Goal: Information Seeking & Learning: Learn about a topic

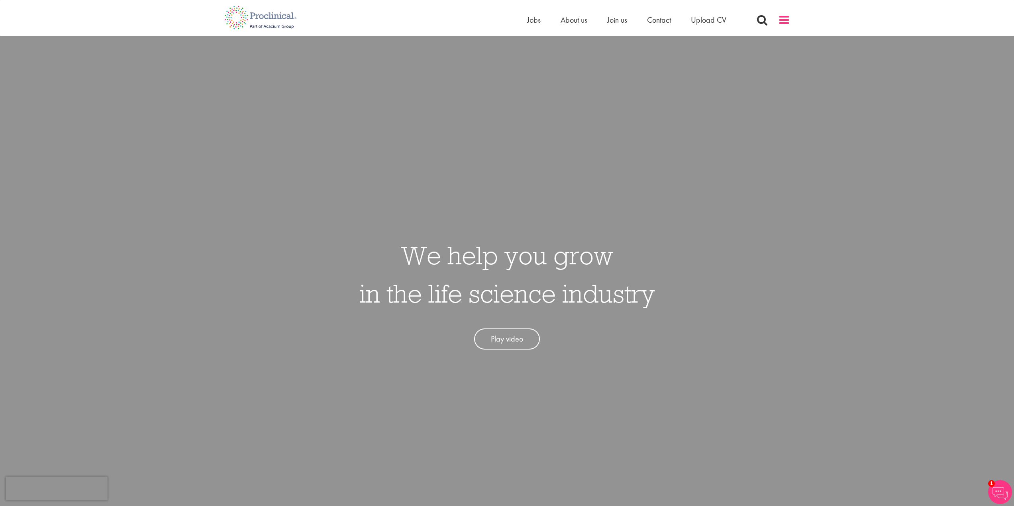
click at [781, 18] on span at bounding box center [784, 20] width 12 height 12
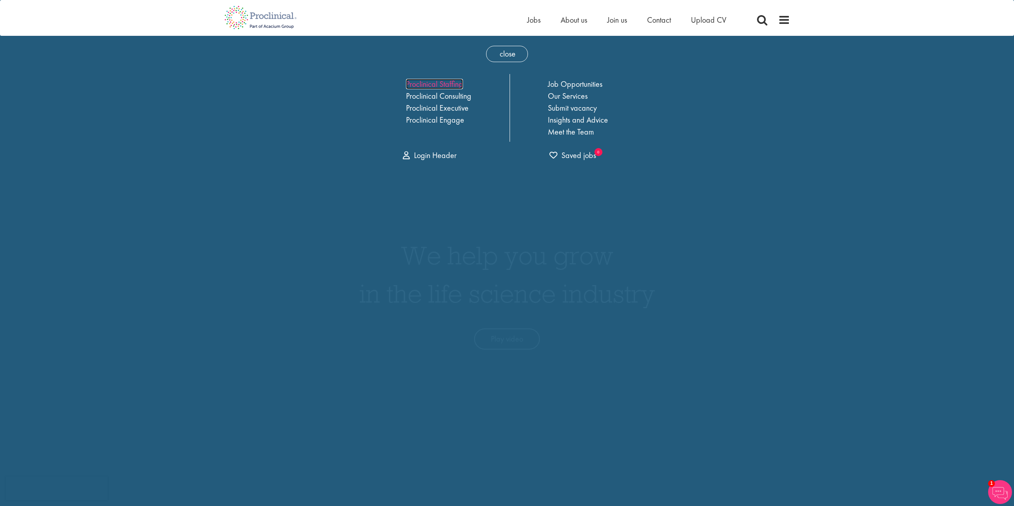
click at [435, 85] on link "Proclinical Staffing" at bounding box center [434, 84] width 57 height 10
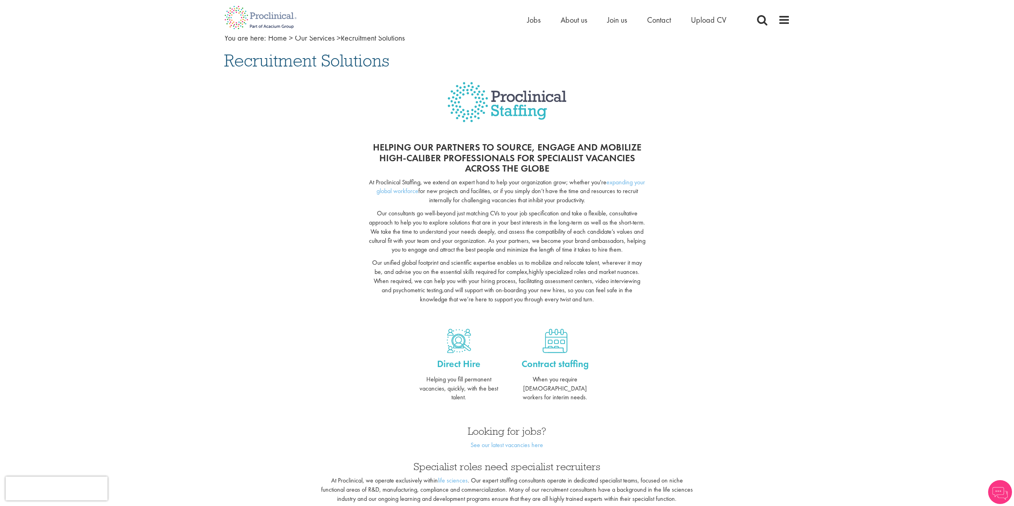
scroll to position [120, 0]
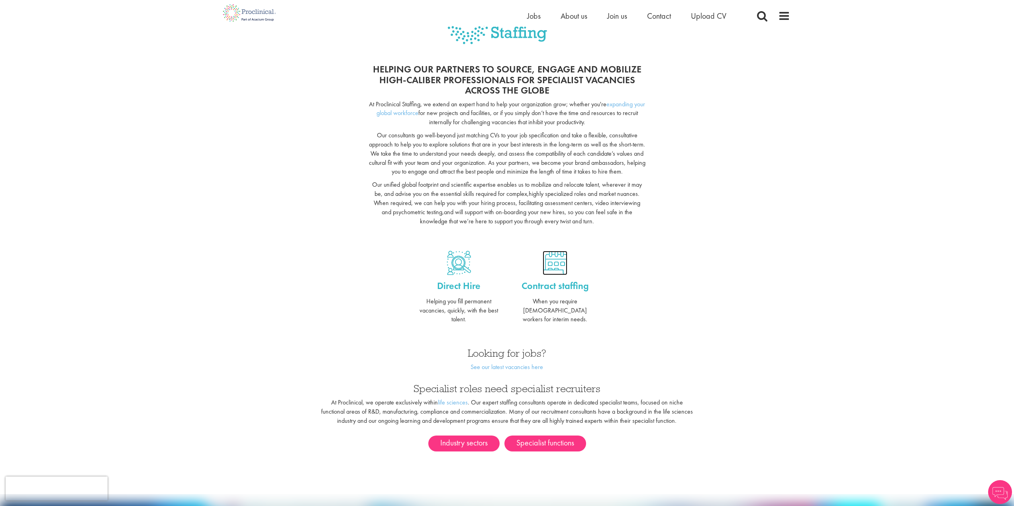
click at [556, 266] on img at bounding box center [555, 263] width 25 height 24
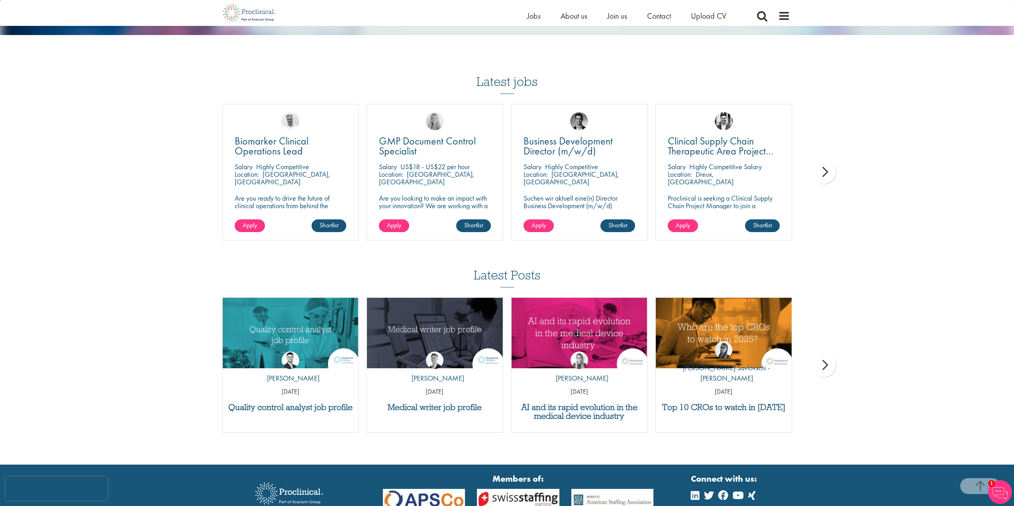
scroll to position [478, 0]
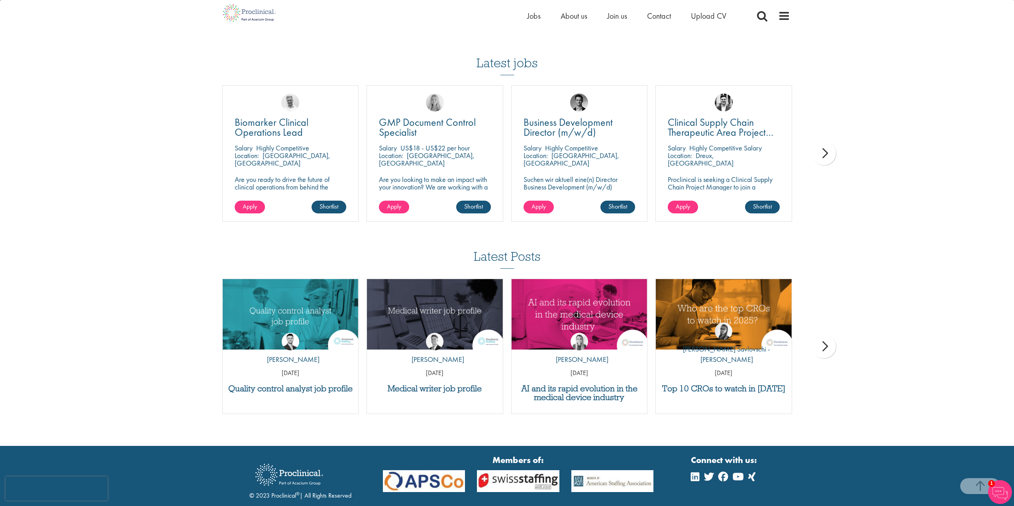
click at [823, 156] on div "next" at bounding box center [824, 153] width 24 height 24
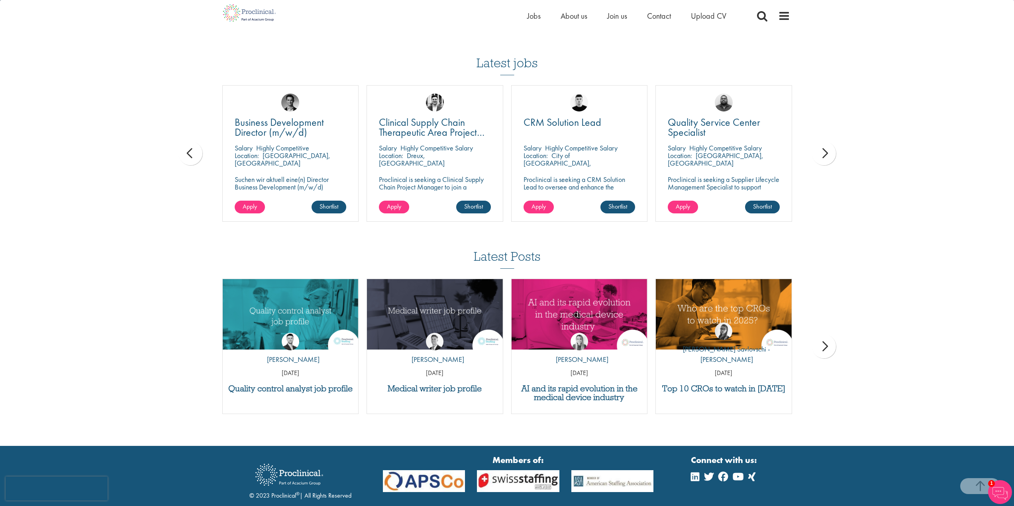
click at [823, 156] on div "next" at bounding box center [824, 153] width 24 height 24
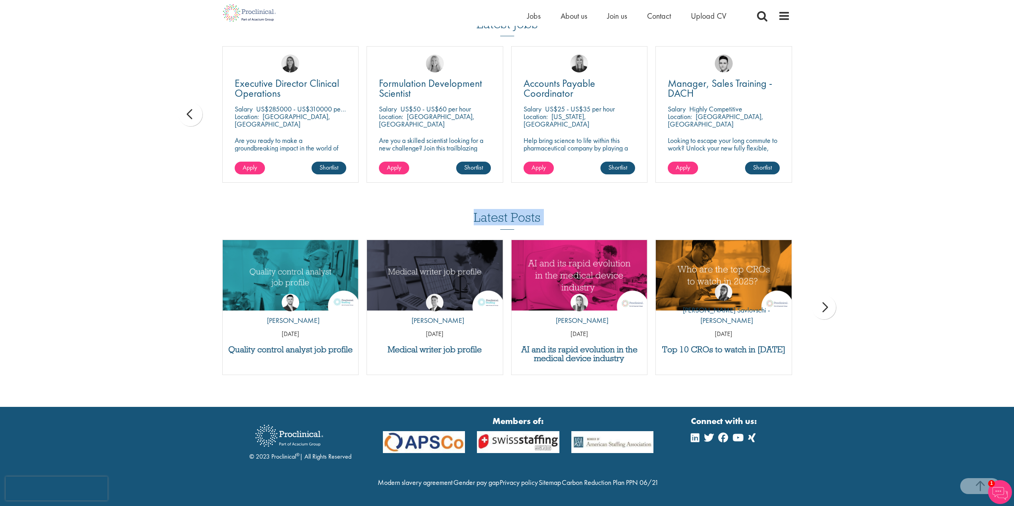
click at [826, 296] on div "next" at bounding box center [824, 308] width 24 height 24
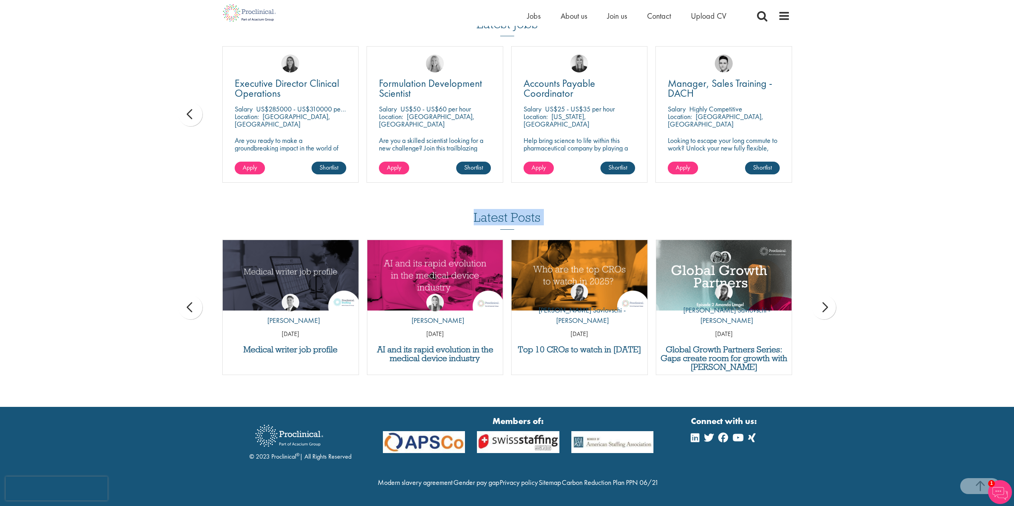
click at [826, 296] on div "next" at bounding box center [824, 308] width 24 height 24
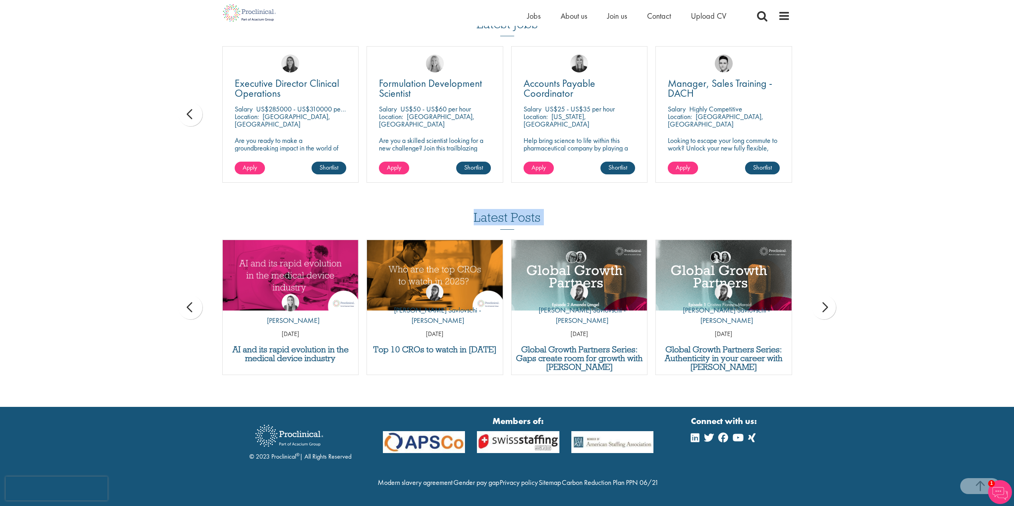
click at [826, 296] on div "next" at bounding box center [824, 308] width 24 height 24
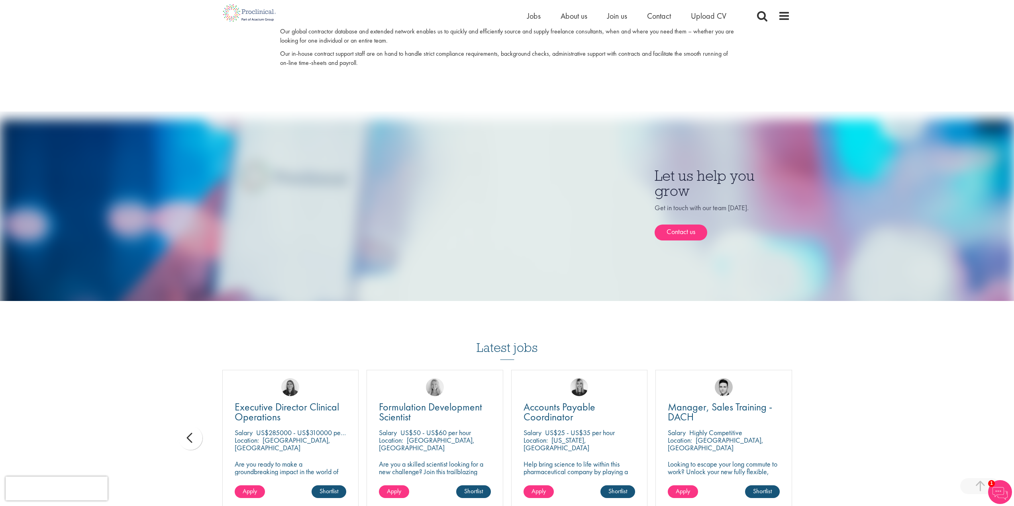
scroll to position [0, 0]
